Goal: Task Accomplishment & Management: Use online tool/utility

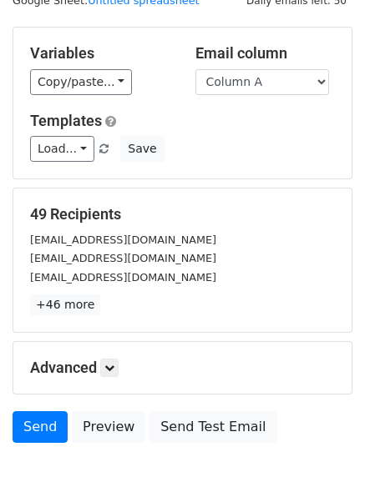
scroll to position [161, 0]
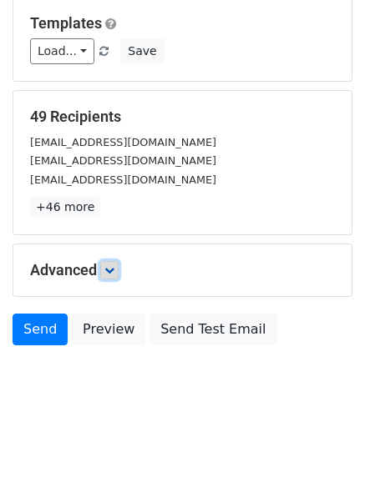
click at [114, 269] on icon at bounding box center [109, 270] width 10 height 10
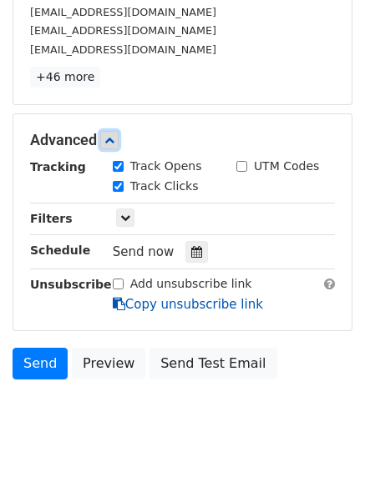
scroll to position [318, 0]
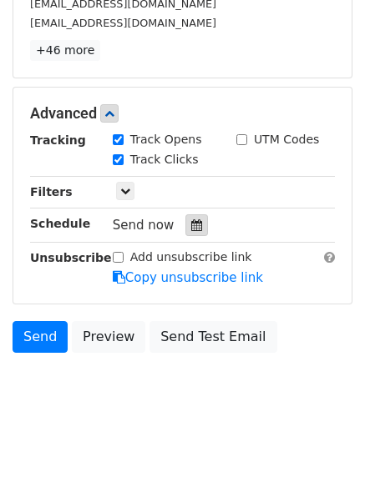
click at [197, 230] on div at bounding box center [196, 225] width 23 height 22
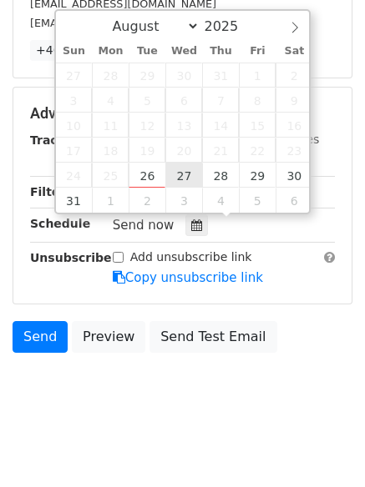
type input "2025-08-27 12:00"
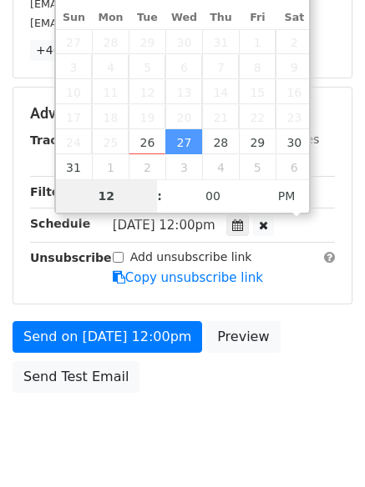
scroll to position [298, 0]
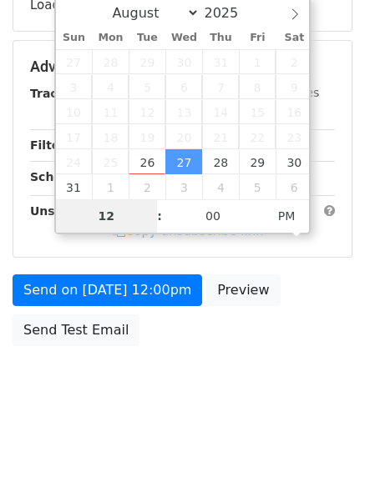
type input "1"
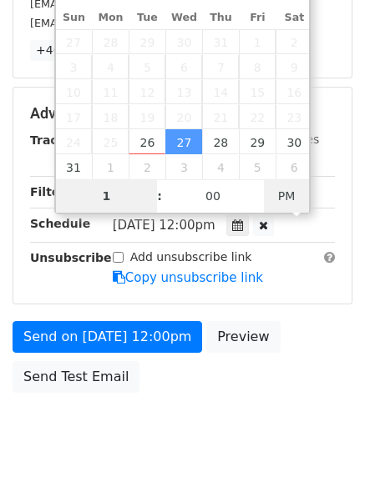
type input "2025-08-27 01:00"
type input "01"
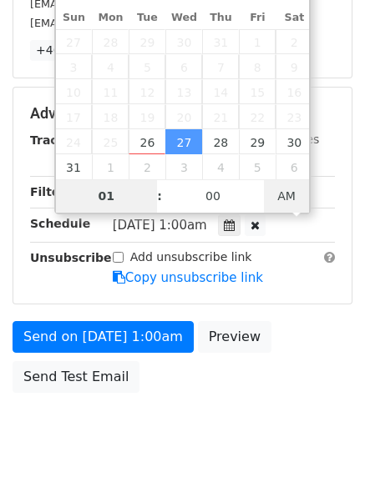
click at [285, 199] on span "AM" at bounding box center [287, 195] width 46 height 33
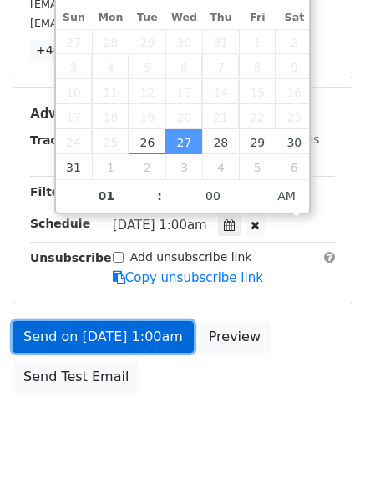
click at [139, 340] on link "Send on Aug 27 at 1:00am" at bounding box center [103, 337] width 181 height 32
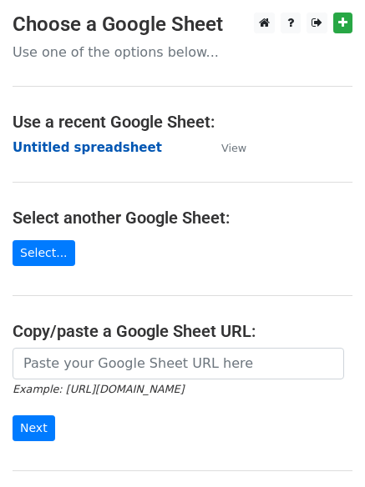
click at [110, 147] on strong "Untitled spreadsheet" at bounding box center [87, 147] width 149 height 15
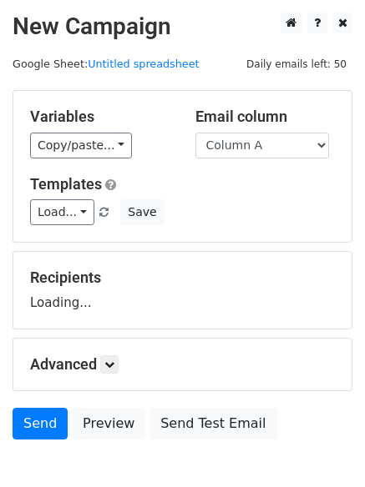
click at [238, 127] on div "Email column Column A Column B Column C Column D Column E Column F" at bounding box center [265, 133] width 165 height 51
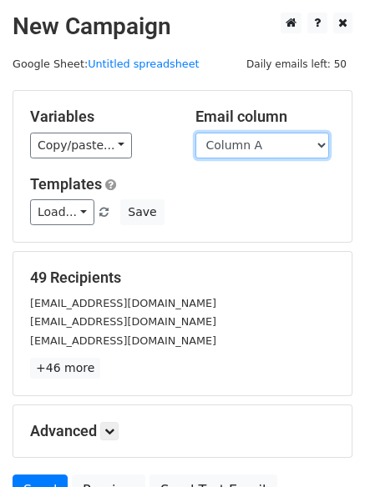
click at [238, 143] on select "Column A Column B Column C Column D Column E Column F" at bounding box center [261, 146] width 133 height 26
select select "Column B"
click at [195, 133] on select "Column A Column B Column C Column D Column E Column F" at bounding box center [261, 146] width 133 height 26
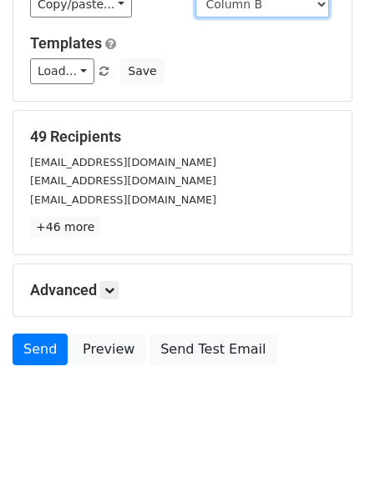
scroll to position [94, 0]
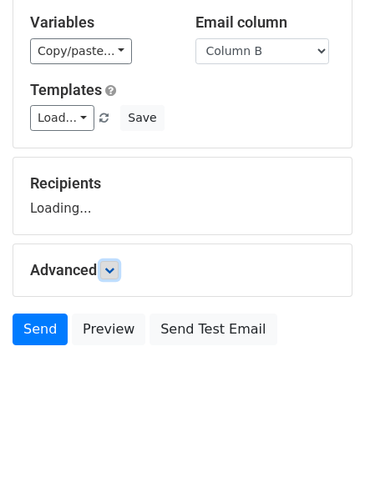
click at [114, 272] on icon at bounding box center [109, 270] width 10 height 10
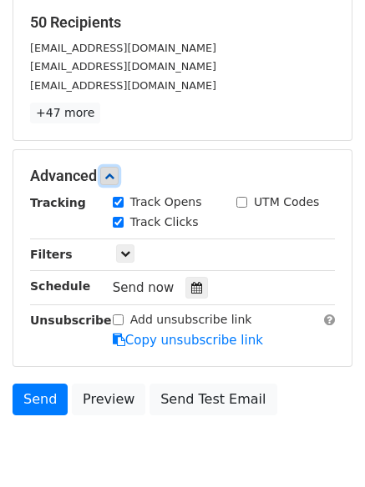
scroll to position [261, 0]
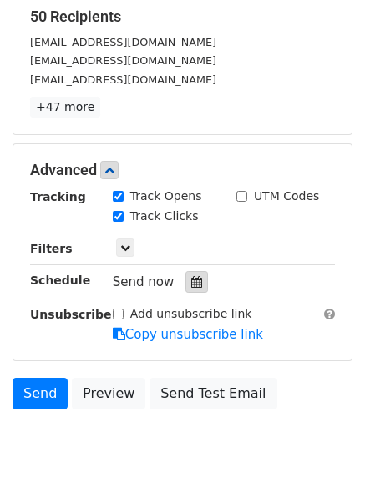
click at [191, 285] on icon at bounding box center [196, 282] width 11 height 12
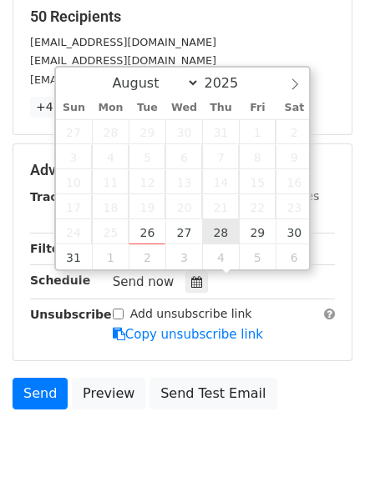
type input "2025-08-28 12:00"
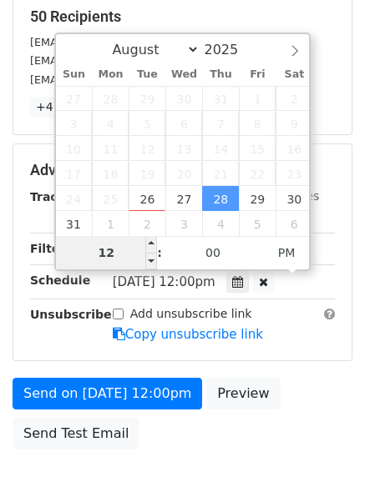
click at [131, 248] on input "12" at bounding box center [107, 252] width 102 height 33
click at [121, 252] on input "121" at bounding box center [107, 252] width 102 height 33
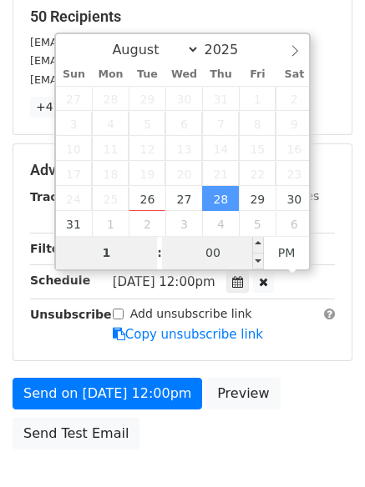
type input "1"
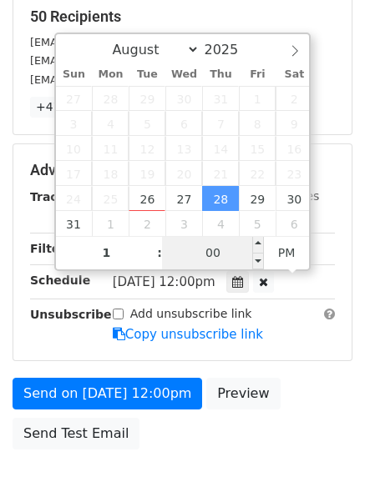
type input "2025-08-28 13:00"
type input "01"
click at [204, 254] on input "00" at bounding box center [213, 252] width 102 height 33
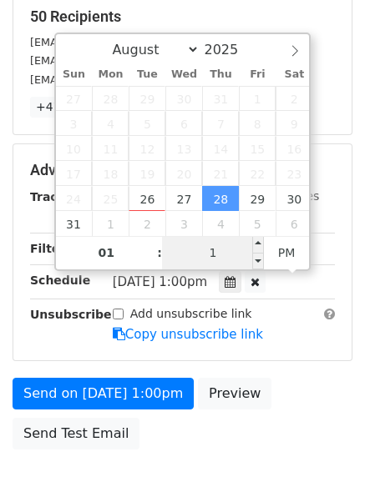
type input "11"
type input "2025-08-28 01:11"
click at [275, 257] on span "PM" at bounding box center [287, 252] width 46 height 33
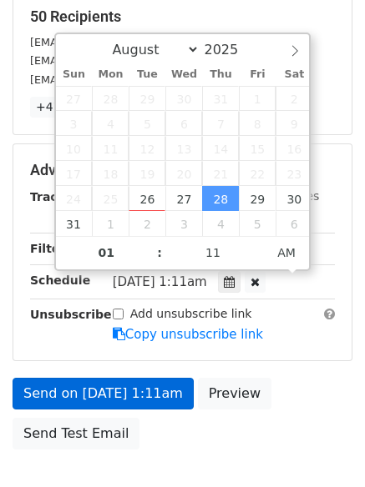
click at [173, 338] on link "Copy unsubscribe link" at bounding box center [188, 334] width 150 height 15
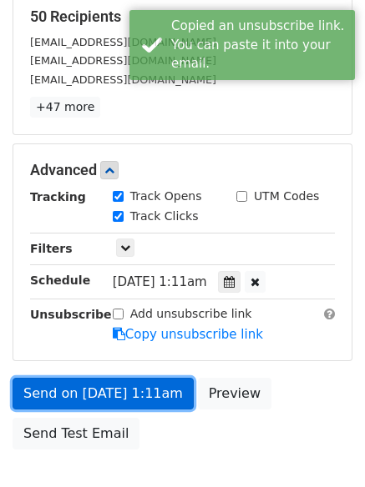
click at [169, 378] on link "Send on Aug 28 at 1:11am" at bounding box center [103, 394] width 181 height 32
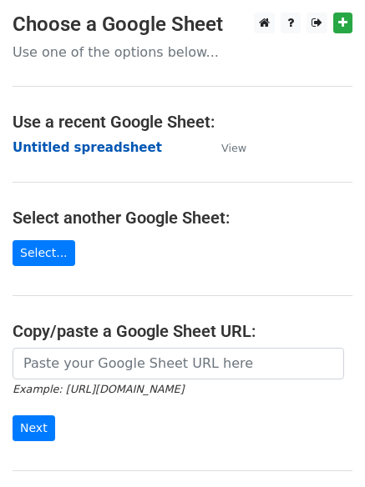
click at [102, 148] on strong "Untitled spreadsheet" at bounding box center [87, 147] width 149 height 15
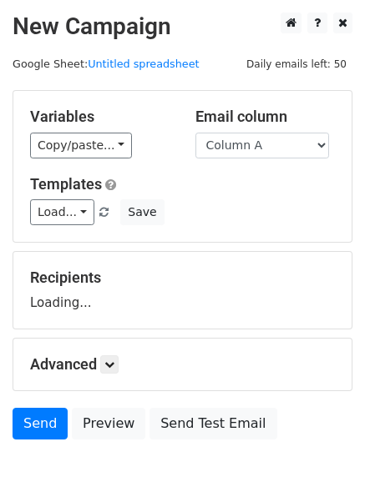
click at [269, 148] on select "Column A Column B Column C Column D Column E Column F" at bounding box center [261, 146] width 133 height 26
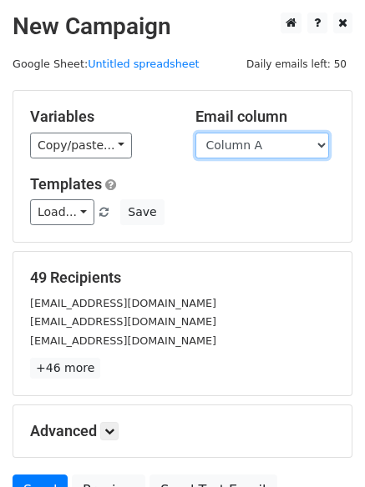
click at [286, 135] on select "Column A Column B Column C Column D Column E Column F" at bounding box center [261, 146] width 133 height 26
select select "Column C"
click at [195, 133] on select "Column A Column B Column C Column D Column E Column F" at bounding box center [261, 146] width 133 height 26
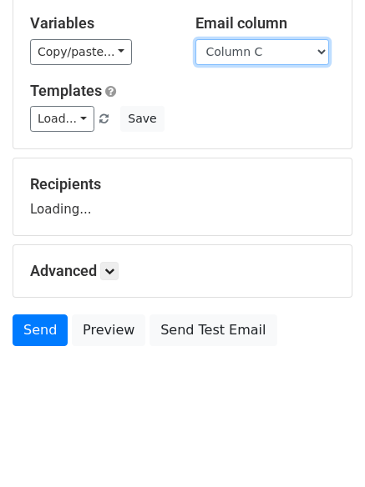
scroll to position [94, 0]
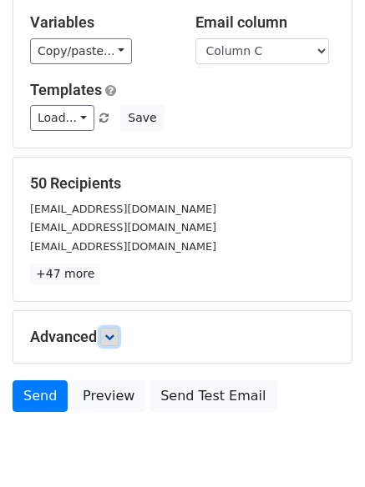
click at [114, 332] on icon at bounding box center [109, 337] width 10 height 10
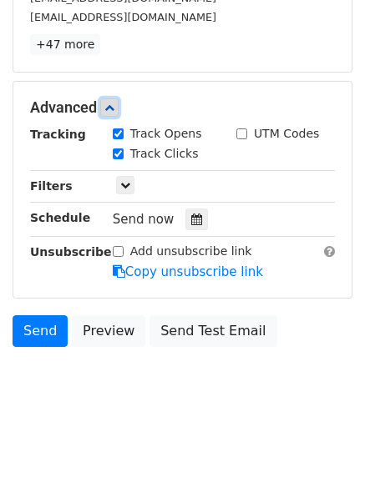
scroll to position [324, 0]
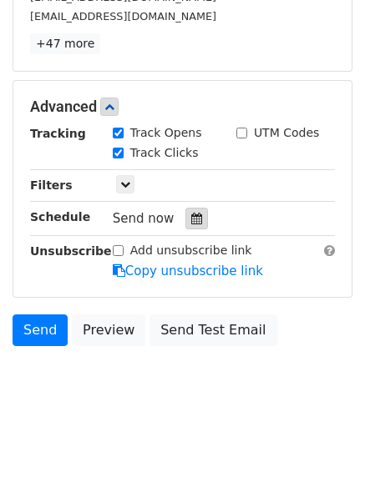
click at [191, 214] on icon at bounding box center [196, 219] width 11 height 12
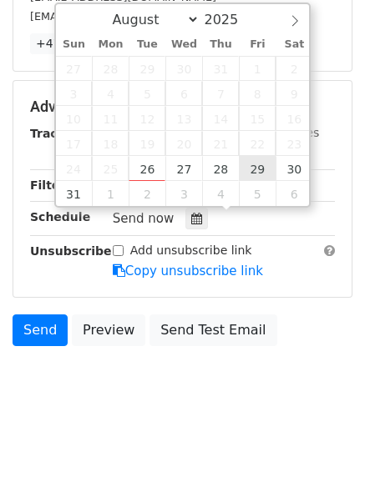
type input "[DATE] 12:00"
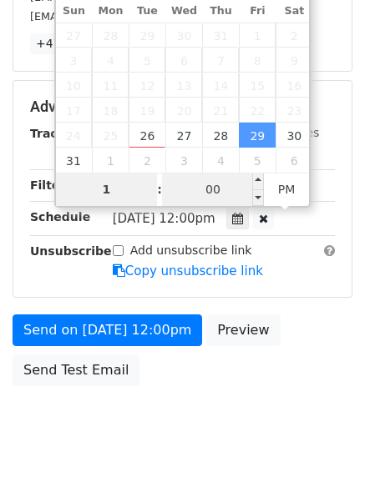
type input "1"
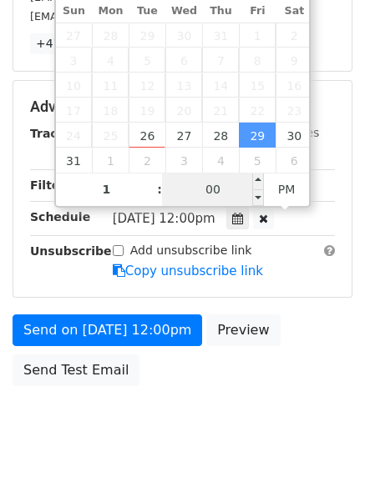
type input "2025-08-29 13:00"
type input "01"
click at [231, 193] on input "00" at bounding box center [213, 189] width 102 height 33
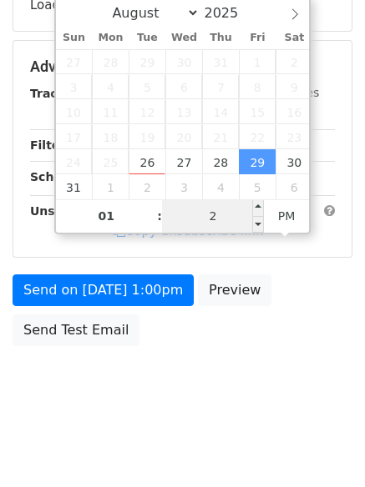
type input "22"
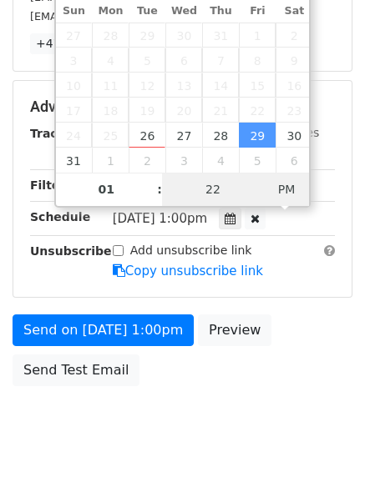
type input "2025-08-29 01:22"
click at [294, 193] on span "PM" at bounding box center [287, 189] width 46 height 33
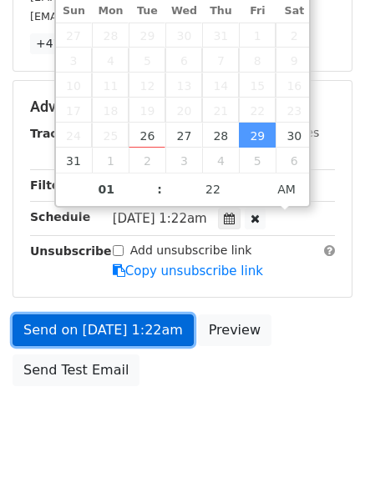
click at [146, 340] on link "Send on Aug 29 at 1:22am" at bounding box center [103, 330] width 181 height 32
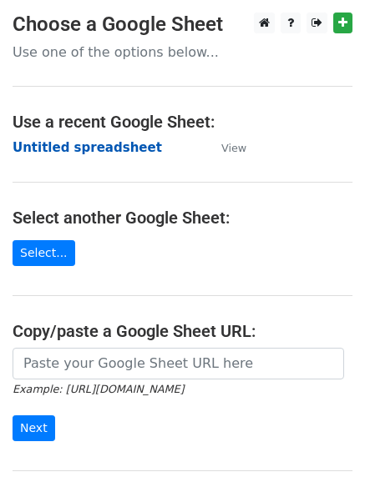
click at [113, 145] on strong "Untitled spreadsheet" at bounding box center [87, 147] width 149 height 15
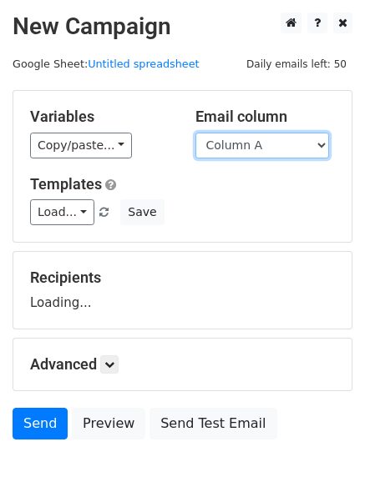
click at [288, 143] on select "Column A Column B Column C Column D Column E Column F" at bounding box center [261, 146] width 133 height 26
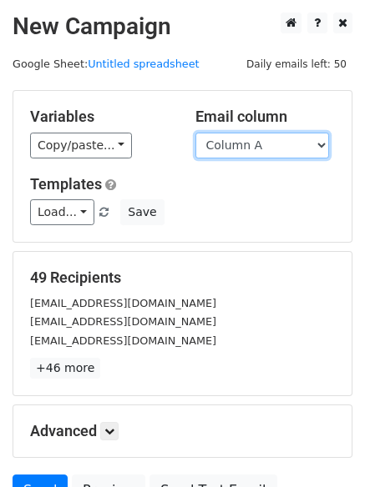
click at [296, 145] on select "Column A Column B Column C Column D Column E Column F" at bounding box center [261, 146] width 133 height 26
select select "Column D"
click at [195, 133] on select "Column A Column B Column C Column D Column E Column F" at bounding box center [261, 146] width 133 height 26
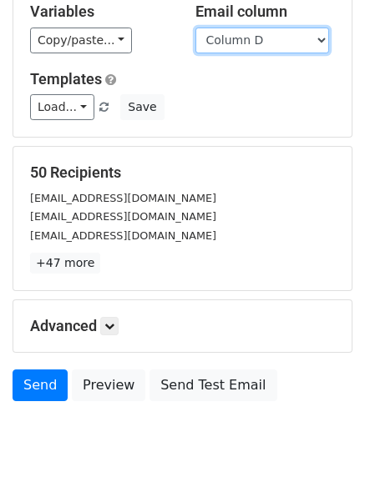
scroll to position [161, 0]
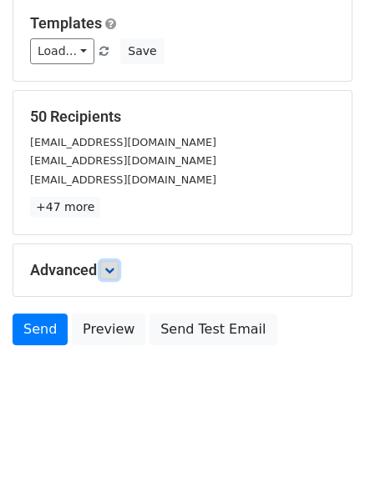
click at [109, 271] on icon at bounding box center [109, 270] width 10 height 10
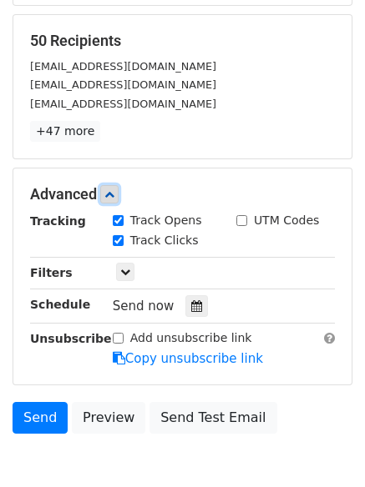
scroll to position [324, 0]
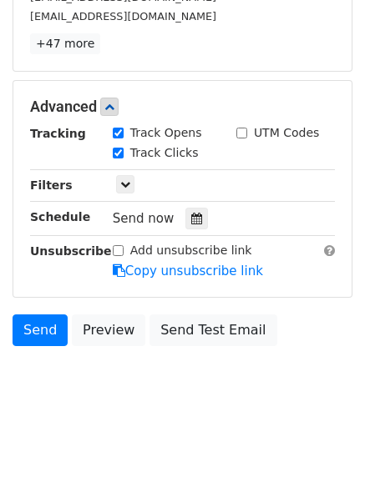
click at [197, 229] on div "Send now" at bounding box center [211, 219] width 196 height 23
click at [192, 214] on icon at bounding box center [196, 219] width 11 height 12
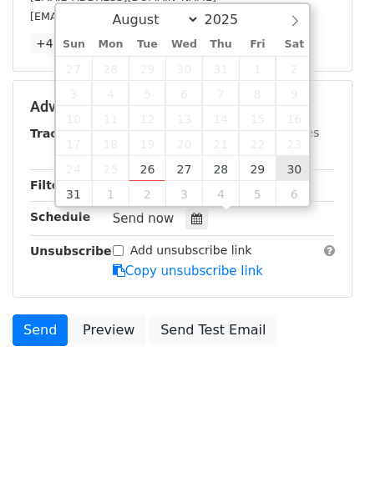
type input "2025-08-30 12:00"
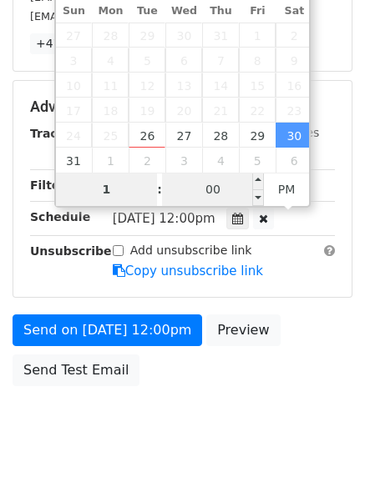
type input "1"
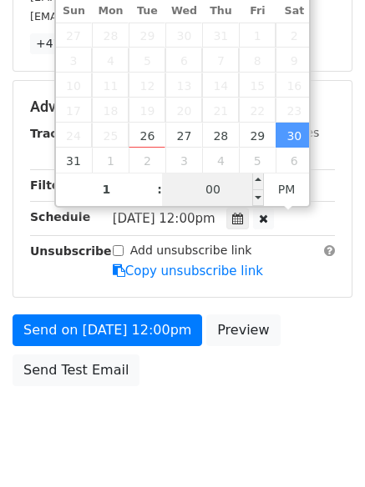
type input "2025-08-30 13:00"
type input "01"
click at [226, 193] on input "00" at bounding box center [213, 189] width 102 height 33
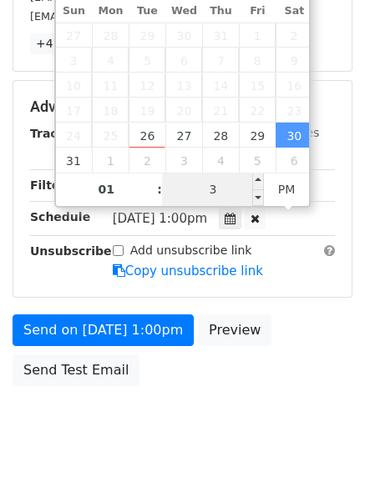
type input "33"
type input "2025-08-30 01:33"
click at [296, 188] on span "PM" at bounding box center [287, 189] width 46 height 33
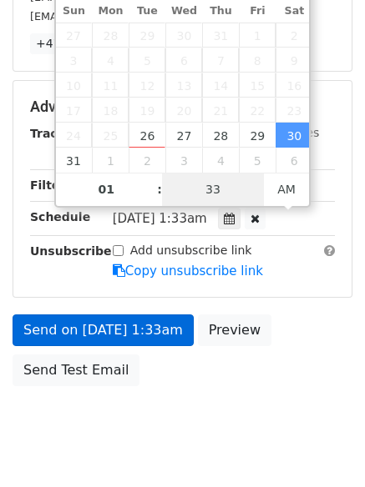
scroll to position [298, 0]
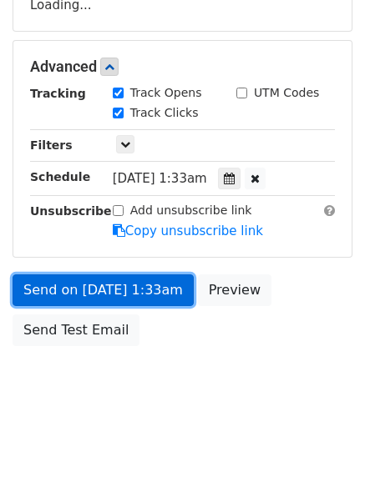
click at [165, 300] on link "Send on Aug 30 at 1:33am" at bounding box center [103, 290] width 181 height 32
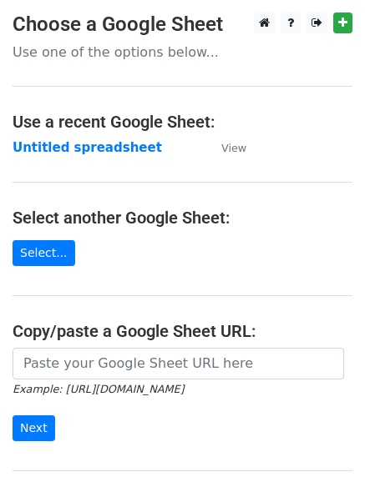
click at [92, 157] on td "Untitled spreadsheet" at bounding box center [109, 147] width 192 height 19
click at [115, 148] on strong "Untitled spreadsheet" at bounding box center [87, 147] width 149 height 15
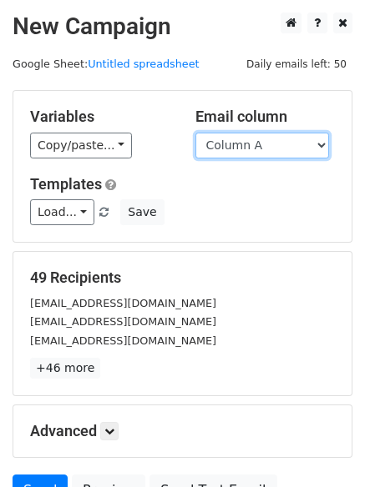
click at [294, 143] on select "Column A Column B Column C Column D Column E Column F" at bounding box center [261, 146] width 133 height 26
select select "Column E"
click at [195, 133] on select "Column A Column B Column C Column D Column E Column F" at bounding box center [261, 146] width 133 height 26
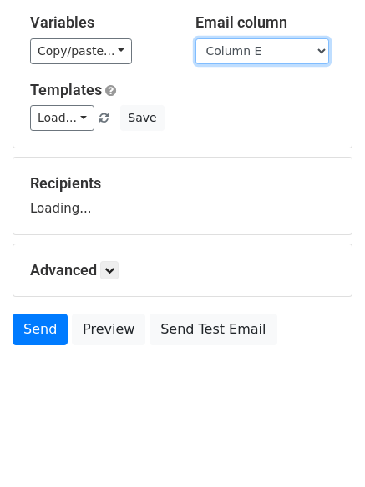
scroll to position [94, 0]
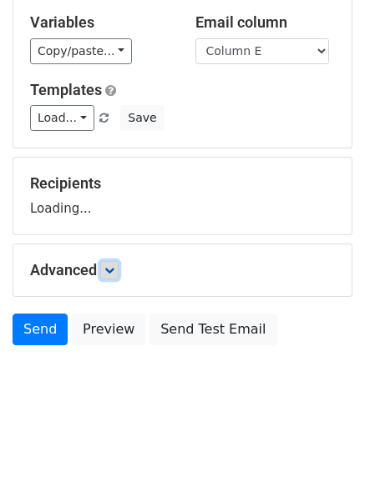
click at [118, 274] on link at bounding box center [109, 270] width 18 height 18
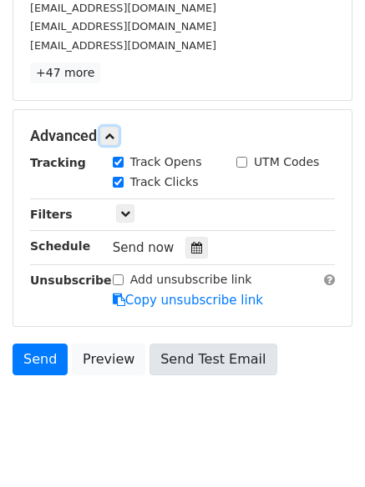
scroll to position [324, 0]
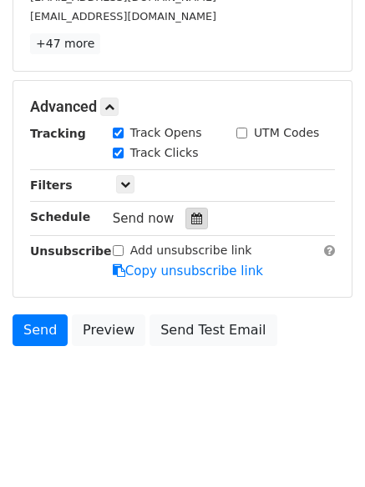
click at [191, 221] on icon at bounding box center [196, 219] width 11 height 12
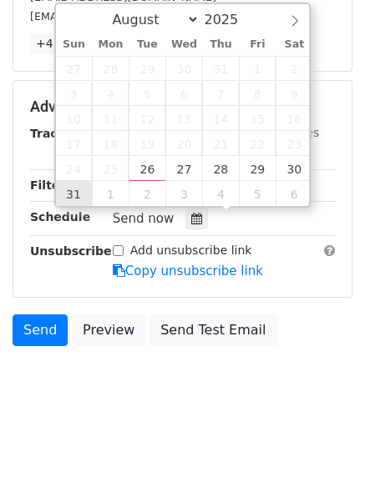
type input "2025-08-31 12:00"
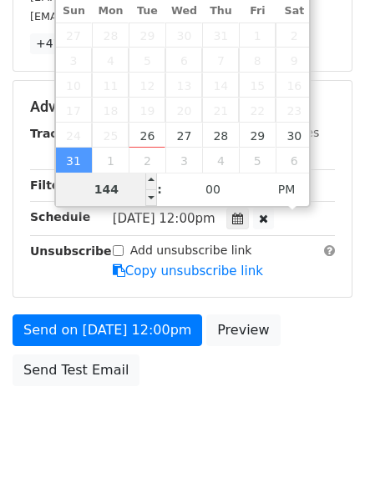
click at [128, 192] on input "144" at bounding box center [107, 189] width 102 height 33
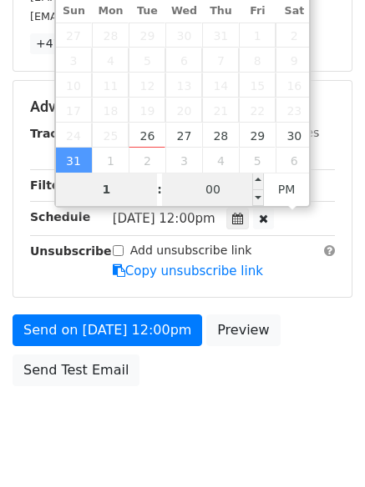
type input "1"
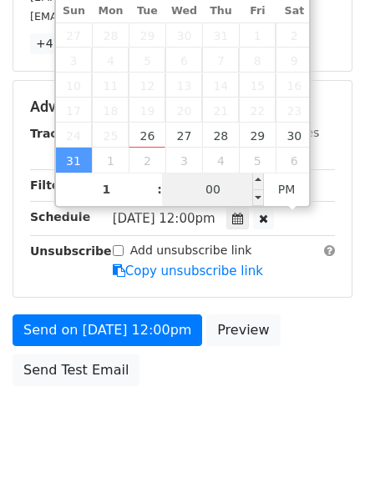
type input "2025-08-31 13:00"
type input "01"
click at [221, 191] on input "00" at bounding box center [213, 189] width 102 height 33
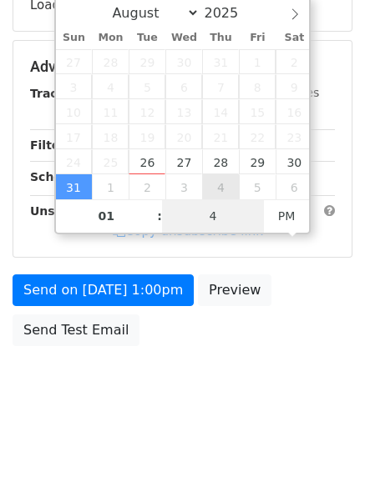
type input "44"
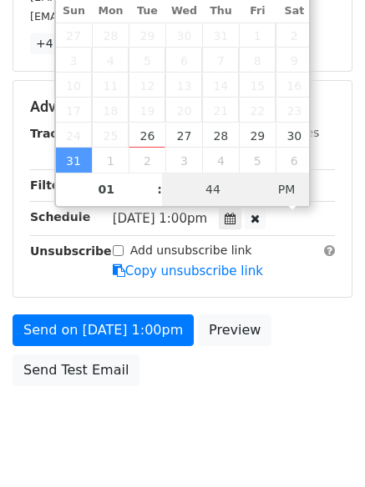
type input "2025-08-31 01:44"
click at [284, 193] on span "AM" at bounding box center [287, 189] width 46 height 33
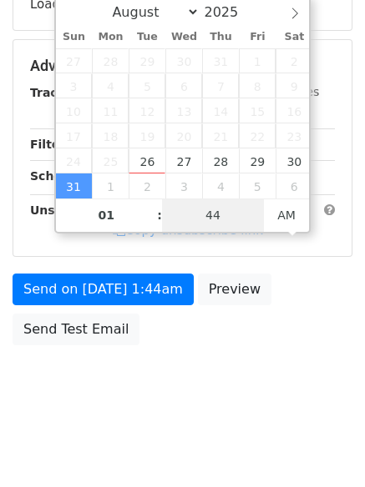
scroll to position [298, 0]
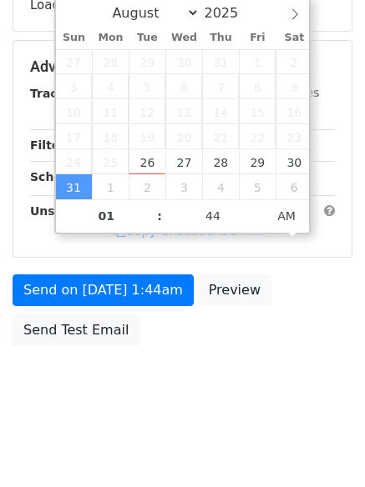
click at [155, 306] on div "Send on Aug 31 at 1:44am Preview Send Test Email" at bounding box center [182, 314] width 365 height 80
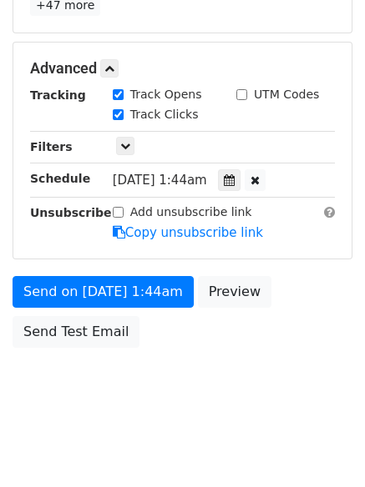
scroll to position [365, 0]
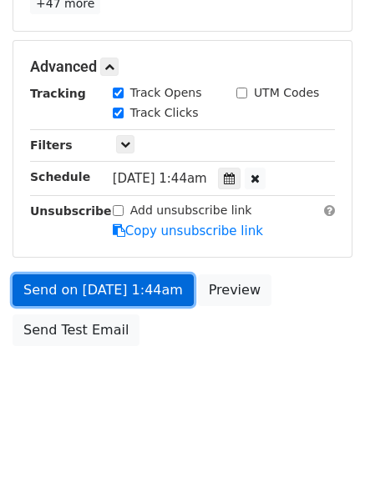
click at [163, 295] on link "Send on Aug 31 at 1:44am" at bounding box center [103, 290] width 181 height 32
click at [157, 292] on link "Send on Aug 31 at 1:44am" at bounding box center [103, 290] width 181 height 32
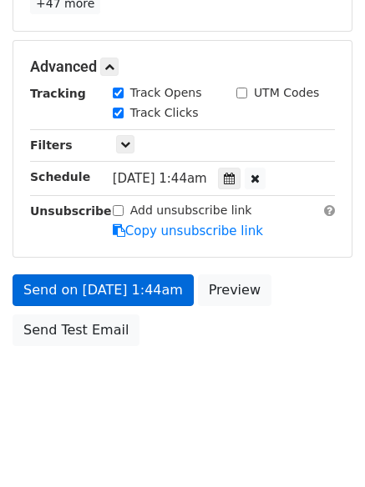
click at [157, 292] on link "Send on Aug 31 at 1:44am" at bounding box center [103, 290] width 181 height 32
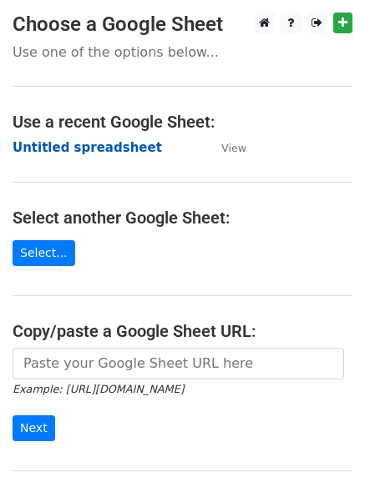
click at [92, 147] on strong "Untitled spreadsheet" at bounding box center [87, 147] width 149 height 15
click at [296, 151] on main "Choose a Google Sheet Use one of the options below... Use a recent Google Sheet…" at bounding box center [182, 272] width 365 height 518
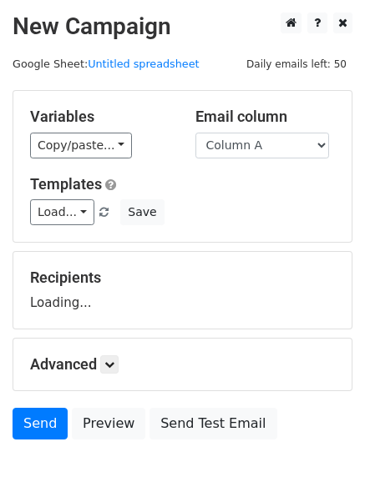
click at [296, 151] on select "Column A Column B Column C Column D Column E Column F" at bounding box center [261, 146] width 133 height 26
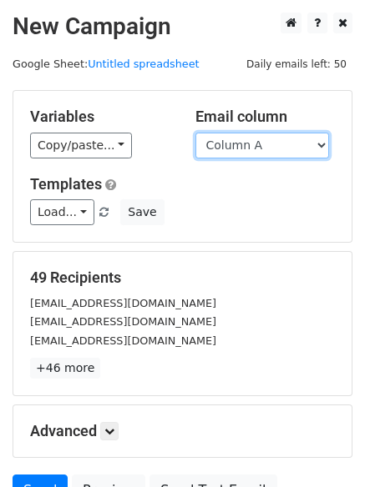
click at [277, 145] on select "Column A Column B Column C Column D Column E Column F" at bounding box center [261, 146] width 133 height 26
select select "Column F"
click at [195, 133] on select "Column A Column B Column C Column D Column E Column F" at bounding box center [261, 146] width 133 height 26
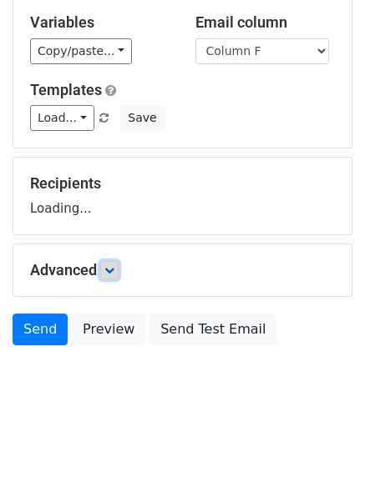
click at [111, 276] on link at bounding box center [109, 270] width 18 height 18
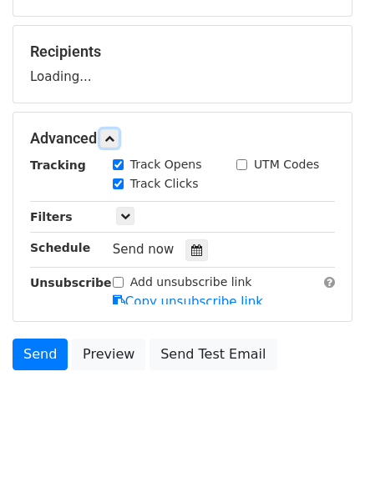
scroll to position [229, 0]
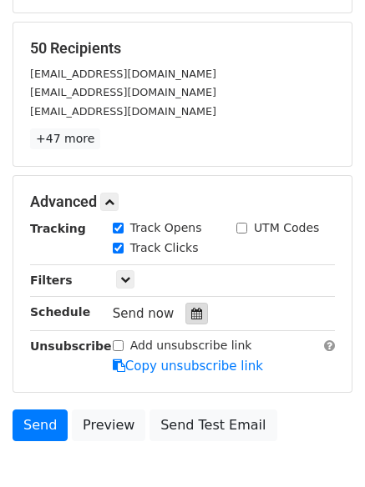
click at [195, 310] on div at bounding box center [196, 314] width 23 height 22
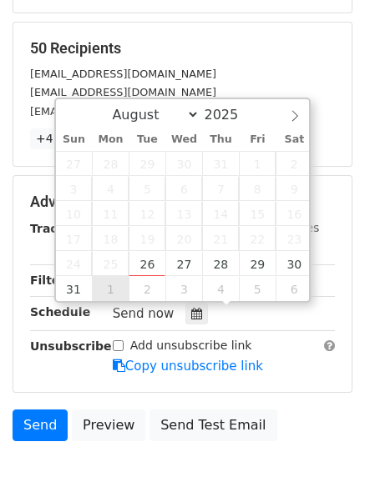
type input "[DATE] 12:00"
select select "8"
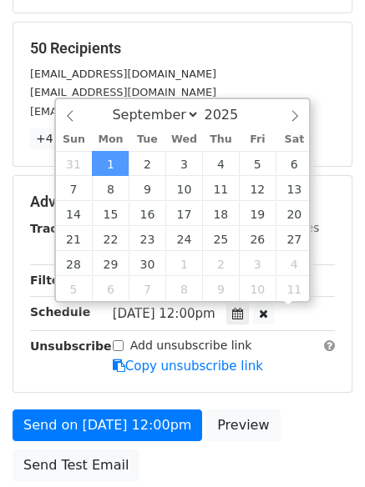
scroll to position [1, 0]
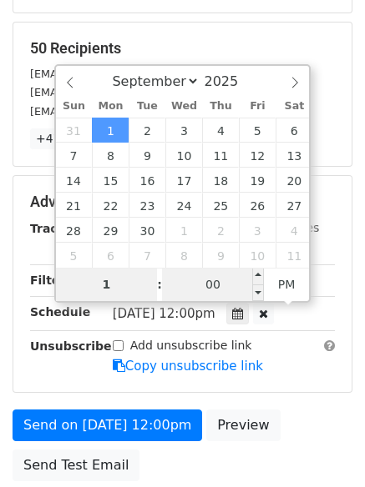
type input "1"
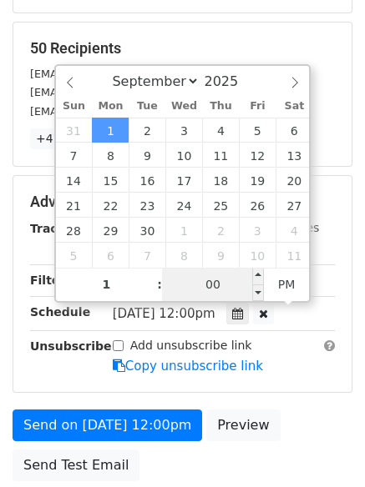
type input "[DATE] 13:00"
type input "01"
click at [210, 278] on input "00" at bounding box center [213, 284] width 102 height 33
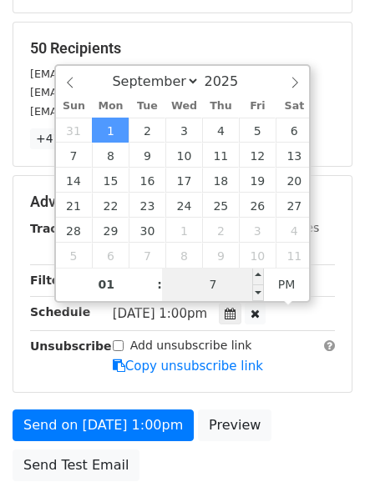
click at [213, 288] on input "7" at bounding box center [213, 284] width 102 height 33
type input "55"
type input "[DATE] 01:55"
click at [284, 284] on span "AM" at bounding box center [287, 284] width 46 height 33
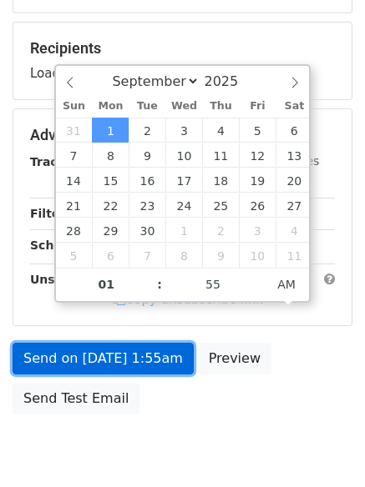
click at [163, 348] on link "Send on [DATE] 1:55am" at bounding box center [103, 359] width 181 height 32
